Goal: Information Seeking & Learning: Learn about a topic

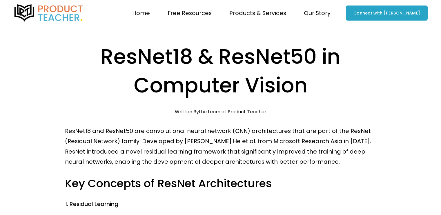
scroll to position [58, 0]
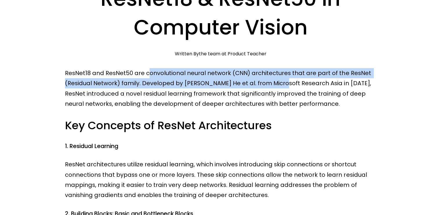
drag, startPoint x: 263, startPoint y: 84, endPoint x: 283, endPoint y: 84, distance: 20.0
click at [283, 84] on p "ResNet18 and ResNet50 are convolutional neural network (CNN) architectures that…" at bounding box center [220, 88] width 311 height 41
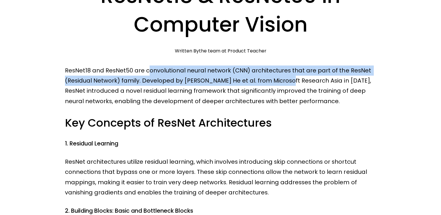
click at [283, 84] on p "ResNet18 and ResNet50 are convolutional neural network (CNN) architectures that…" at bounding box center [220, 85] width 311 height 41
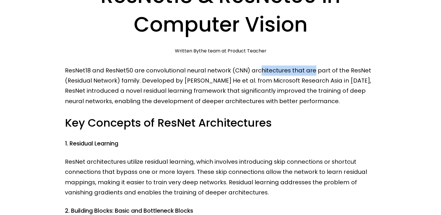
drag, startPoint x: 257, startPoint y: 69, endPoint x: 315, endPoint y: 74, distance: 58.2
click at [313, 74] on p "ResNet18 and ResNet50 are convolutional neural network (CNN) architectures that…" at bounding box center [220, 85] width 311 height 41
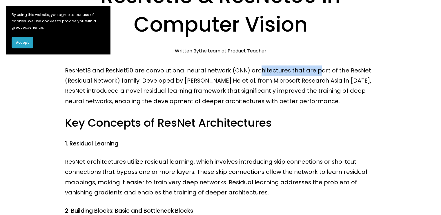
click at [316, 74] on p "ResNet18 and ResNet50 are convolutional neural network (CNN) architectures that…" at bounding box center [220, 85] width 311 height 41
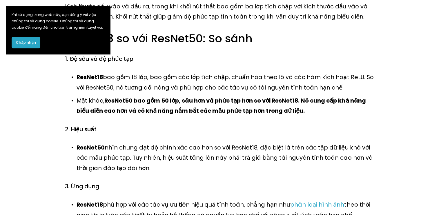
scroll to position [261, 0]
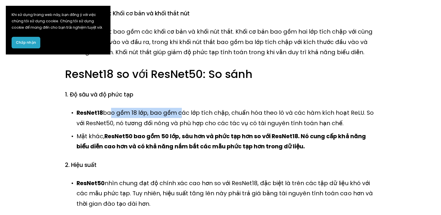
drag, startPoint x: 111, startPoint y: 102, endPoint x: 194, endPoint y: 104, distance: 82.3
click at [192, 109] on font "bao gồm 18 lớp, bao gồm các lớp tích chập, chuẩn hóa theo lô và các hàm kích ho…" at bounding box center [225, 118] width 298 height 18
click at [199, 109] on font "bao gồm 18 lớp, bao gồm các lớp tích chập, chuẩn hóa theo lô và các hàm kích ho…" at bounding box center [225, 118] width 298 height 18
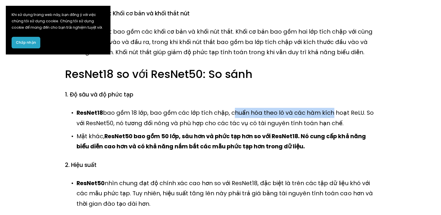
drag, startPoint x: 286, startPoint y: 99, endPoint x: 323, endPoint y: 97, distance: 37.4
drag, startPoint x: 262, startPoint y: 95, endPoint x: 371, endPoint y: 96, distance: 109.5
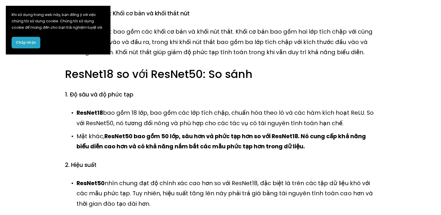
drag, startPoint x: 297, startPoint y: 107, endPoint x: 197, endPoint y: 96, distance: 100.8
click at [170, 109] on font "bao gồm 18 lớp, bao gồm các lớp tích chập, chuẩn hóa theo lô và các hàm kích ho…" at bounding box center [225, 118] width 298 height 18
drag, startPoint x: 166, startPoint y: 102, endPoint x: 243, endPoint y: 102, distance: 77.4
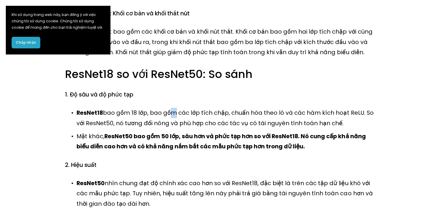
click at [243, 109] on font "bao gồm 18 lớp, bao gồm các lớp tích chập, chuẩn hóa theo lô và các hàm kích ho…" at bounding box center [225, 118] width 298 height 18
click at [262, 109] on font "bao gồm 18 lớp, bao gồm các lớp tích chập, chuẩn hóa theo lô và các hàm kích ho…" at bounding box center [225, 118] width 298 height 18
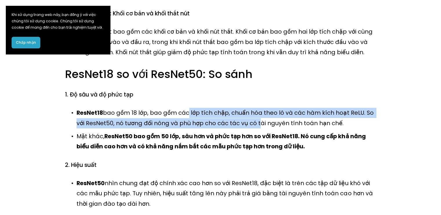
drag, startPoint x: 185, startPoint y: 107, endPoint x: 258, endPoint y: 113, distance: 72.7
click at [249, 114] on p "ResNet18 bao gồm 18 lớp, bao gồm các lớp tích chập, chuẩn hóa theo lô và các hà…" at bounding box center [225, 118] width 299 height 21
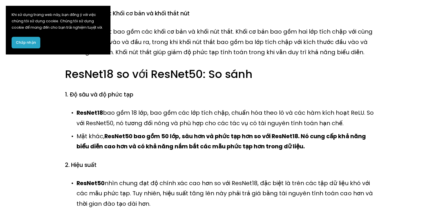
click at [259, 113] on font "bao gồm 18 lớp, bao gồm các lớp tích chập, chuẩn hóa theo lô và các hàm kích ho…" at bounding box center [225, 118] width 298 height 18
drag, startPoint x: 324, startPoint y: 110, endPoint x: 226, endPoint y: 102, distance: 98.2
click at [227, 108] on p "ResNet18 bao gồm 18 lớp, bao gồm các lớp tích chập, chuẩn hóa theo lô và các hà…" at bounding box center [225, 118] width 299 height 21
click at [221, 109] on font "bao gồm 18 lớp, bao gồm các lớp tích chập, chuẩn hóa theo lô và các hàm kích ho…" at bounding box center [225, 118] width 298 height 18
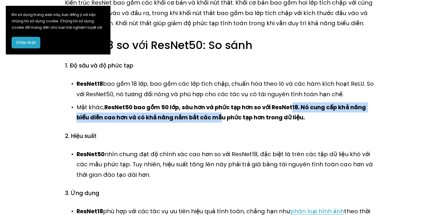
drag, startPoint x: 243, startPoint y: 98, endPoint x: 319, endPoint y: 101, distance: 76.5
click at [319, 102] on p "Mặt khác, ResNet50 bao gồm 50 lớp, sâu hơn và phức tạp hơn so với ResNet18. Nó …" at bounding box center [225, 112] width 299 height 21
click at [319, 103] on font "ResNet50 bao gồm 50 lớp, sâu hơn và phức tạp hơn so với ResNet18. Nó cung cấp k…" at bounding box center [221, 112] width 290 height 18
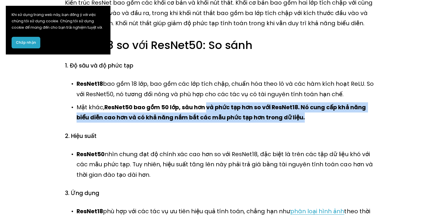
drag, startPoint x: 291, startPoint y: 106, endPoint x: 198, endPoint y: 99, distance: 93.9
click at [199, 102] on p "Mặt khác, ResNet50 bao gồm 50 lớp, sâu hơn và phức tạp hơn so với ResNet18. Nó …" at bounding box center [225, 112] width 299 height 21
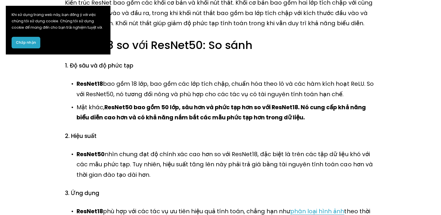
click at [183, 103] on font "ResNet50 bao gồm 50 lớp, sâu hơn và phức tạp hơn so với ResNet18. Nó cung cấp k…" at bounding box center [221, 112] width 290 height 18
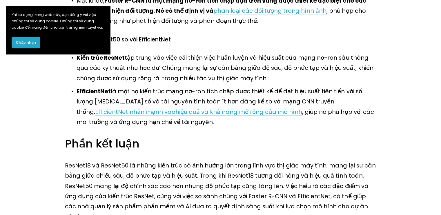
scroll to position [579, 0]
